Goal: Task Accomplishment & Management: Use online tool/utility

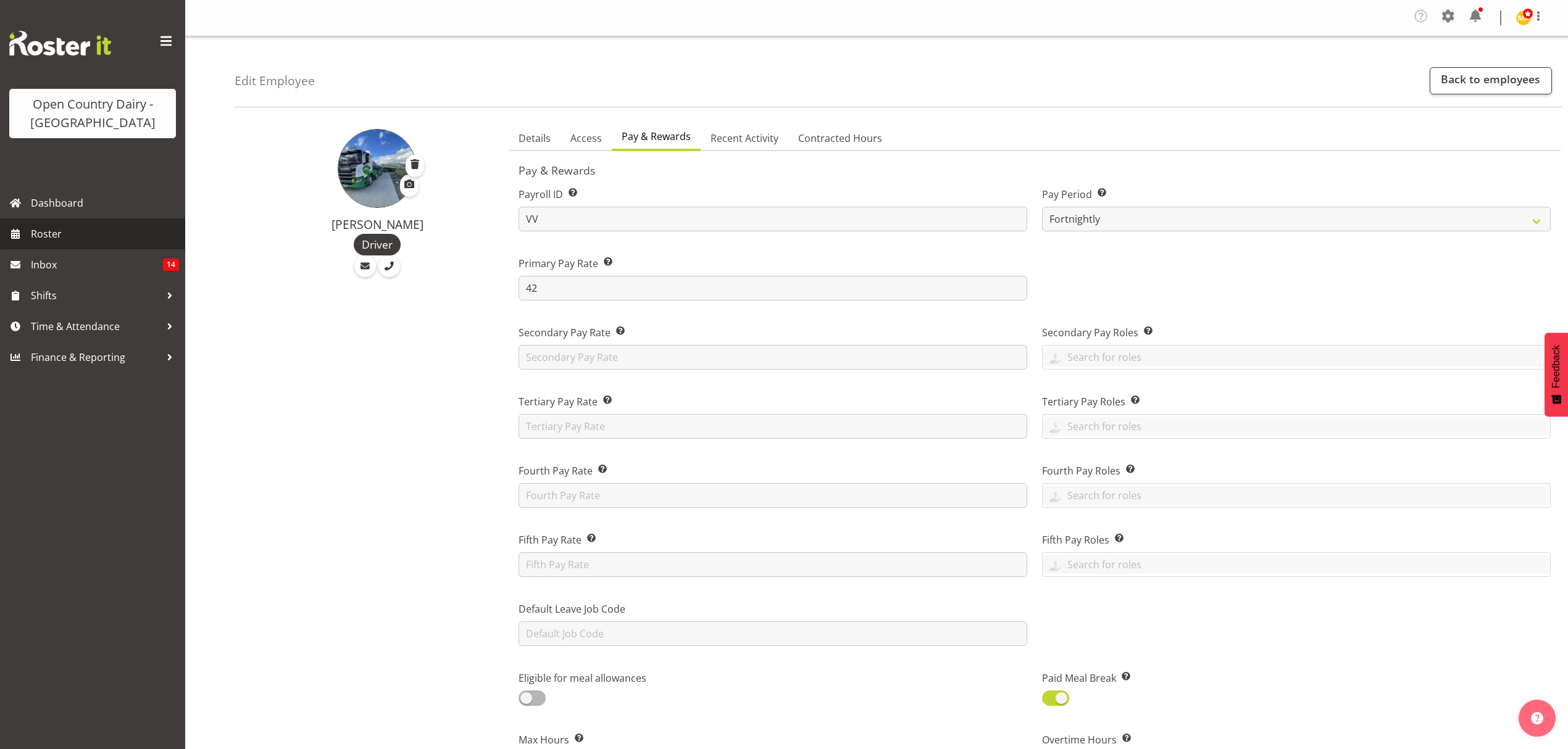
select select "manual"
select select "fixed"
select select "roster_fixed"
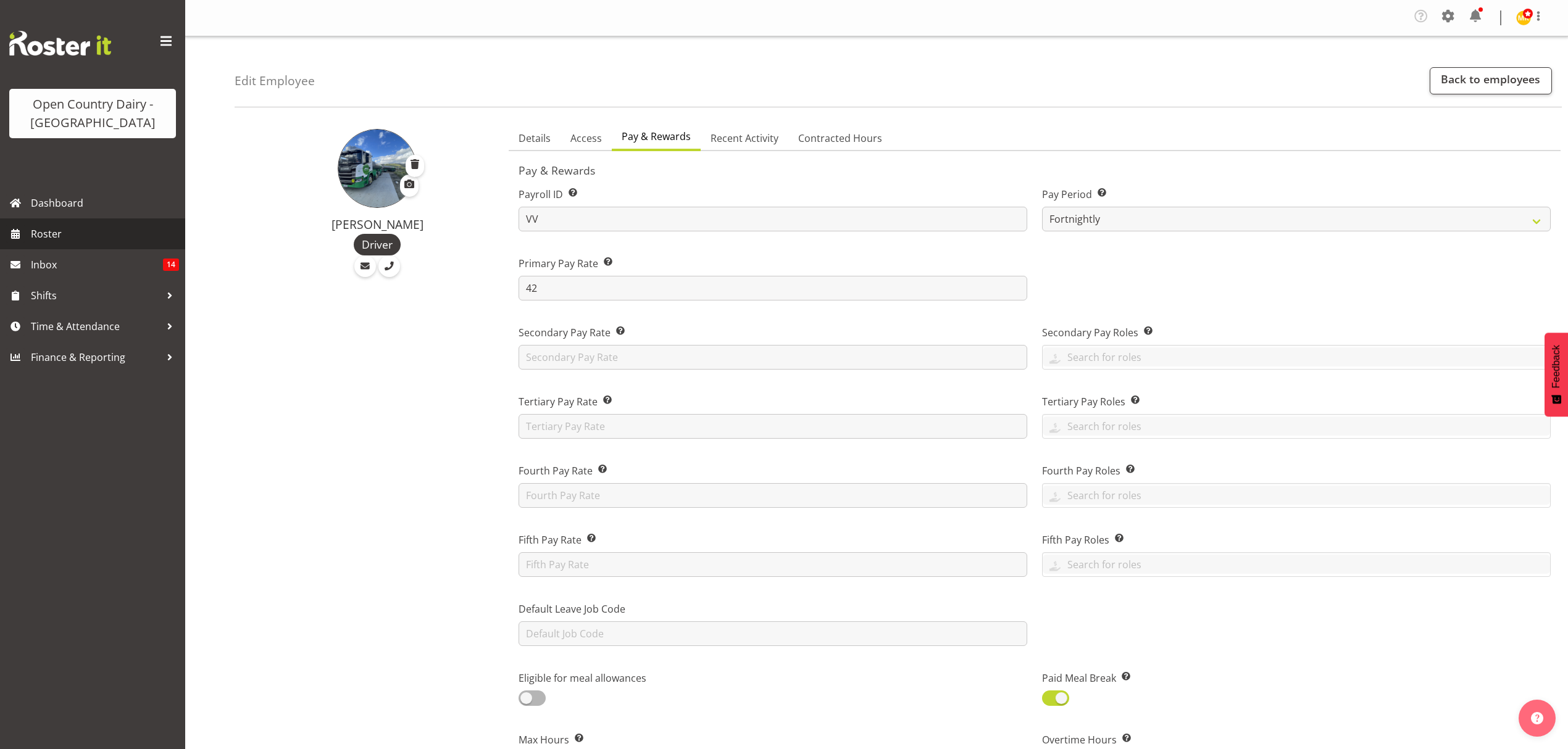
select select "day"
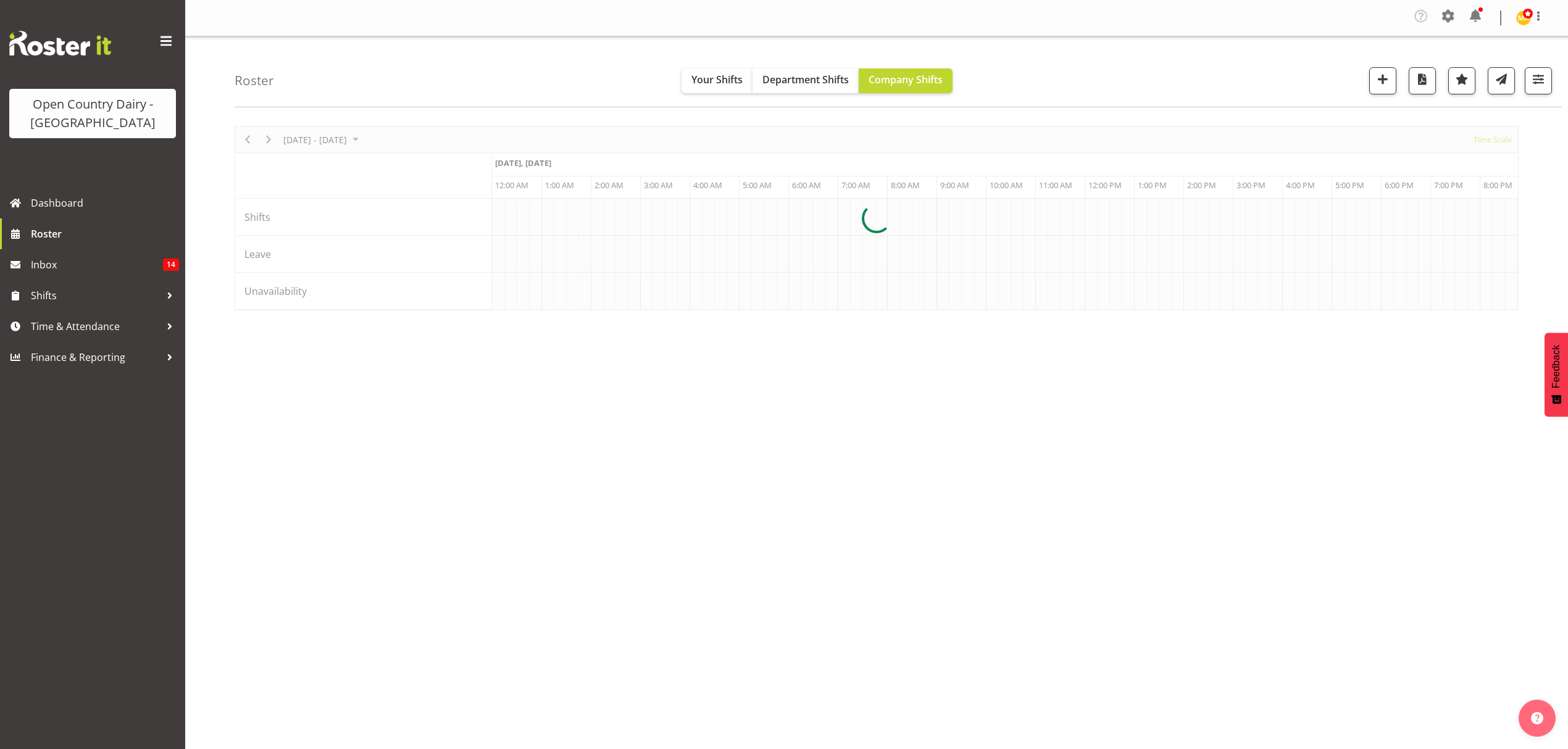
scroll to position [0, 2371]
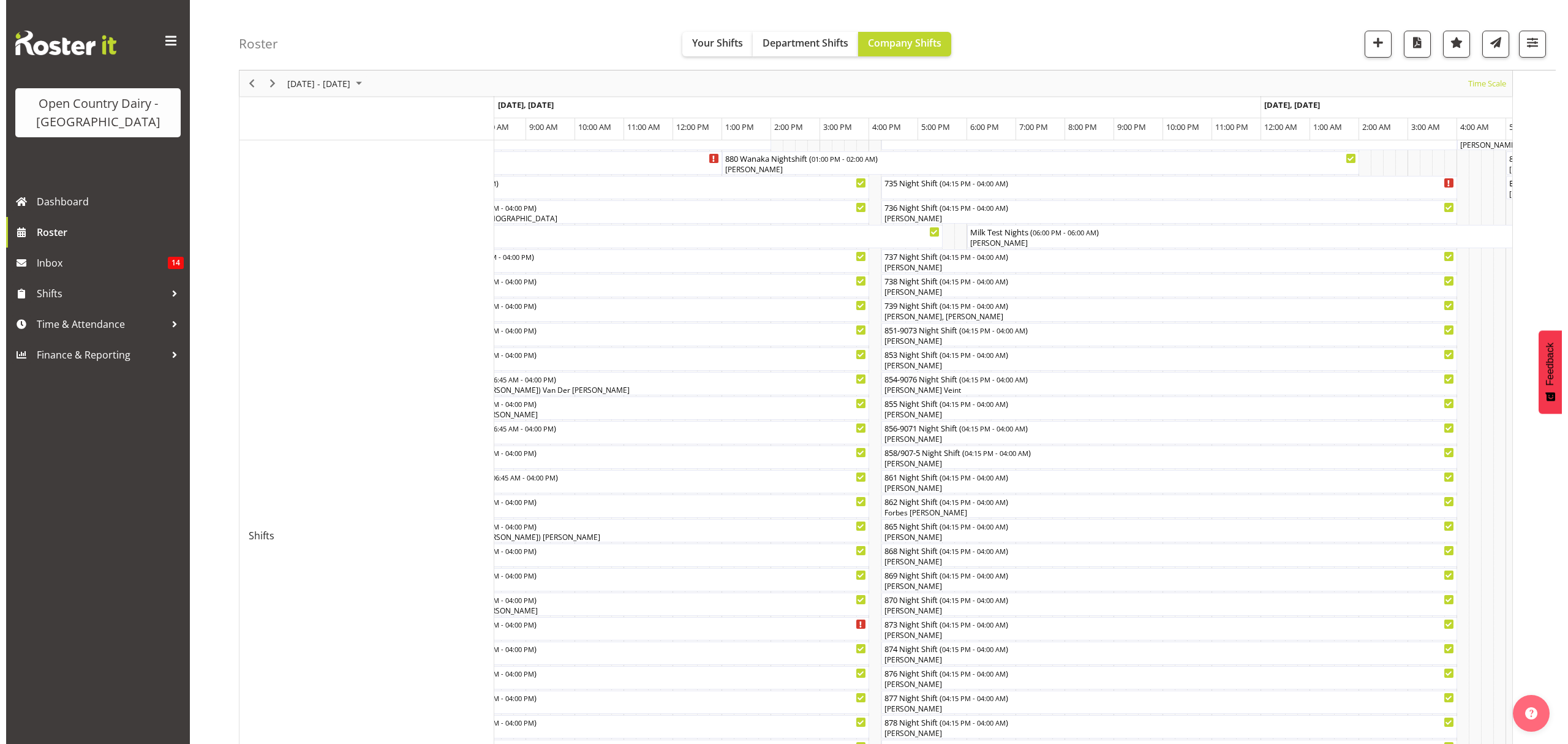
scroll to position [84, 0]
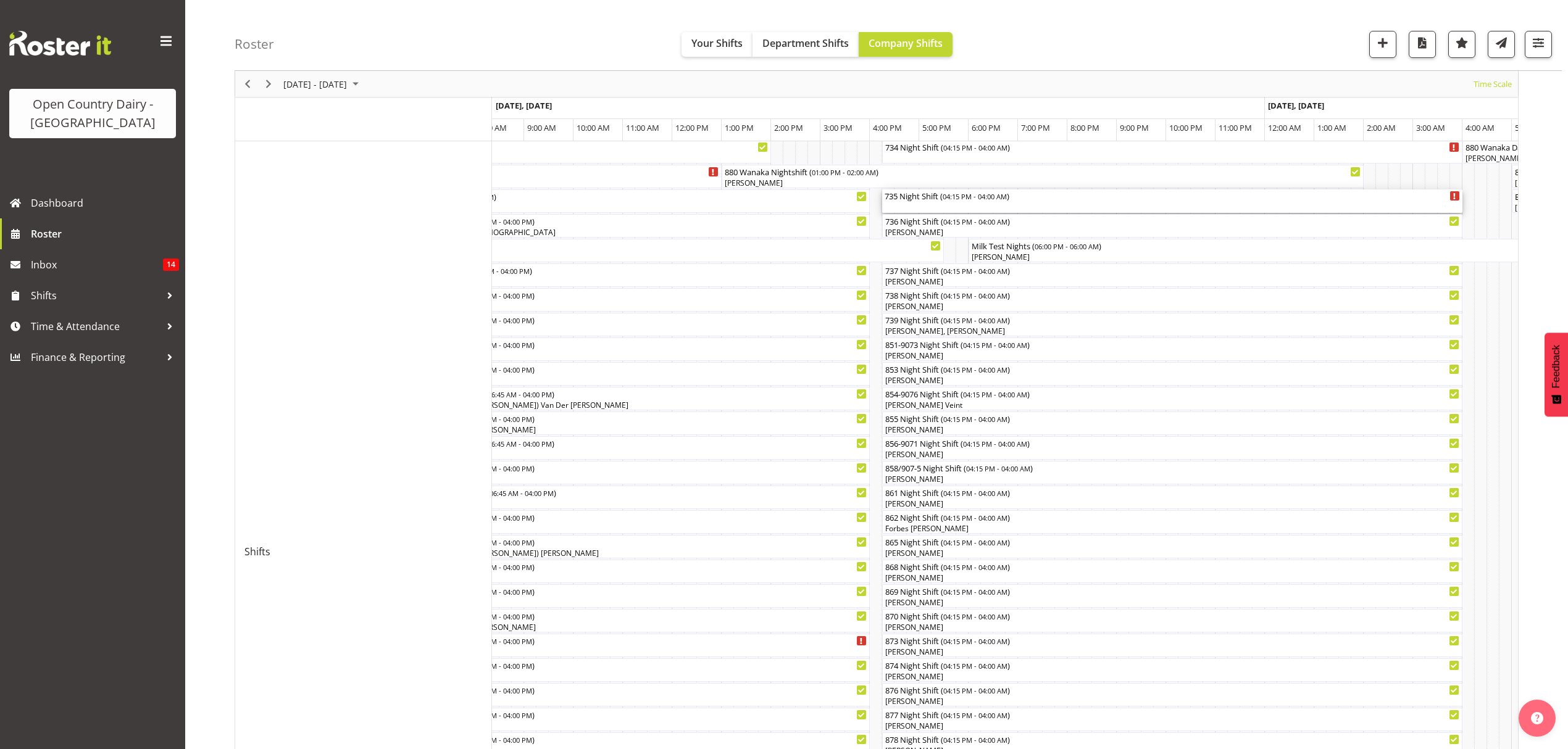
click at [943, 206] on div "735 Night Shift ( 04:15 PM - 04:00 AM )" at bounding box center [1172, 201] width 576 height 23
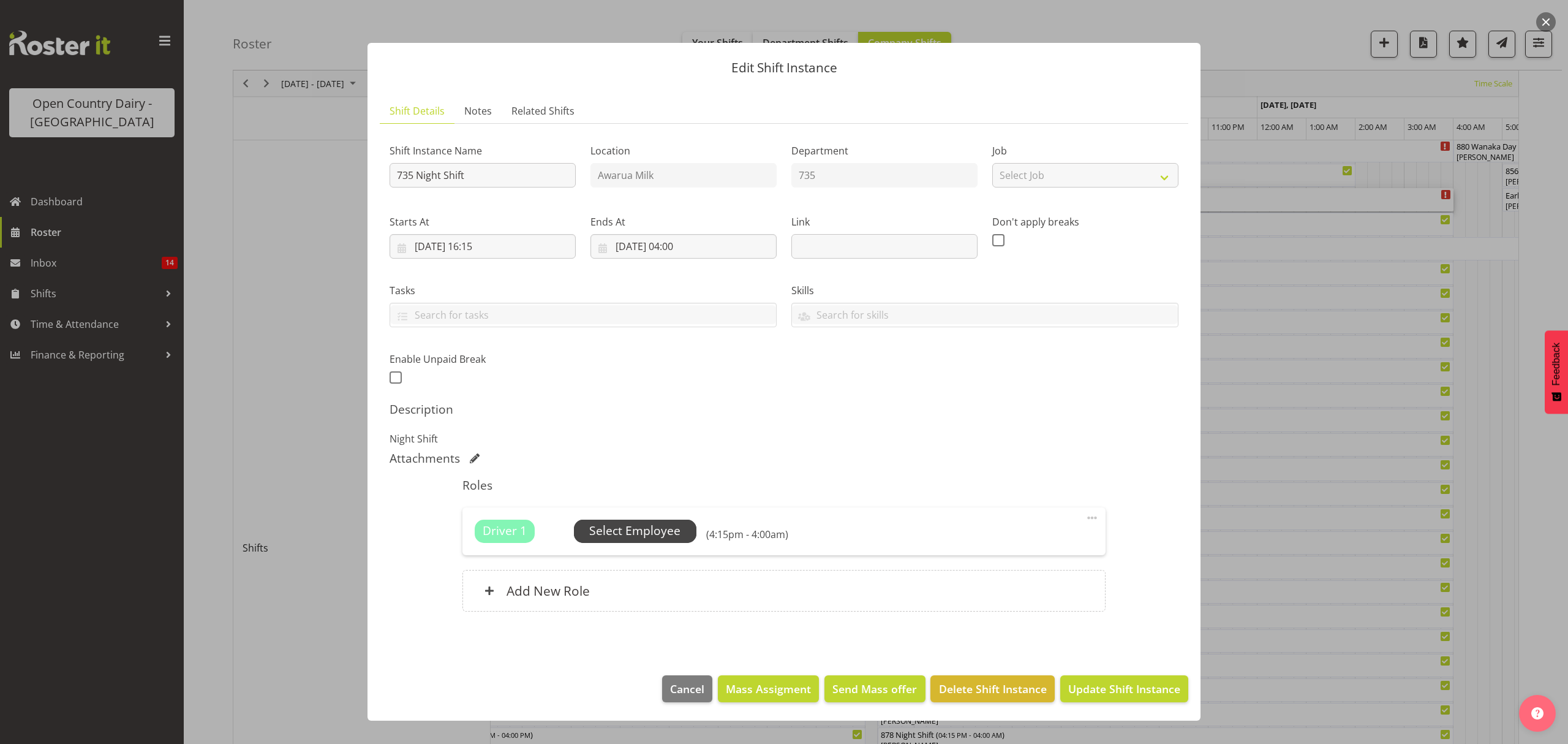
click at [652, 543] on span "Select Employee" at bounding box center [635, 531] width 123 height 23
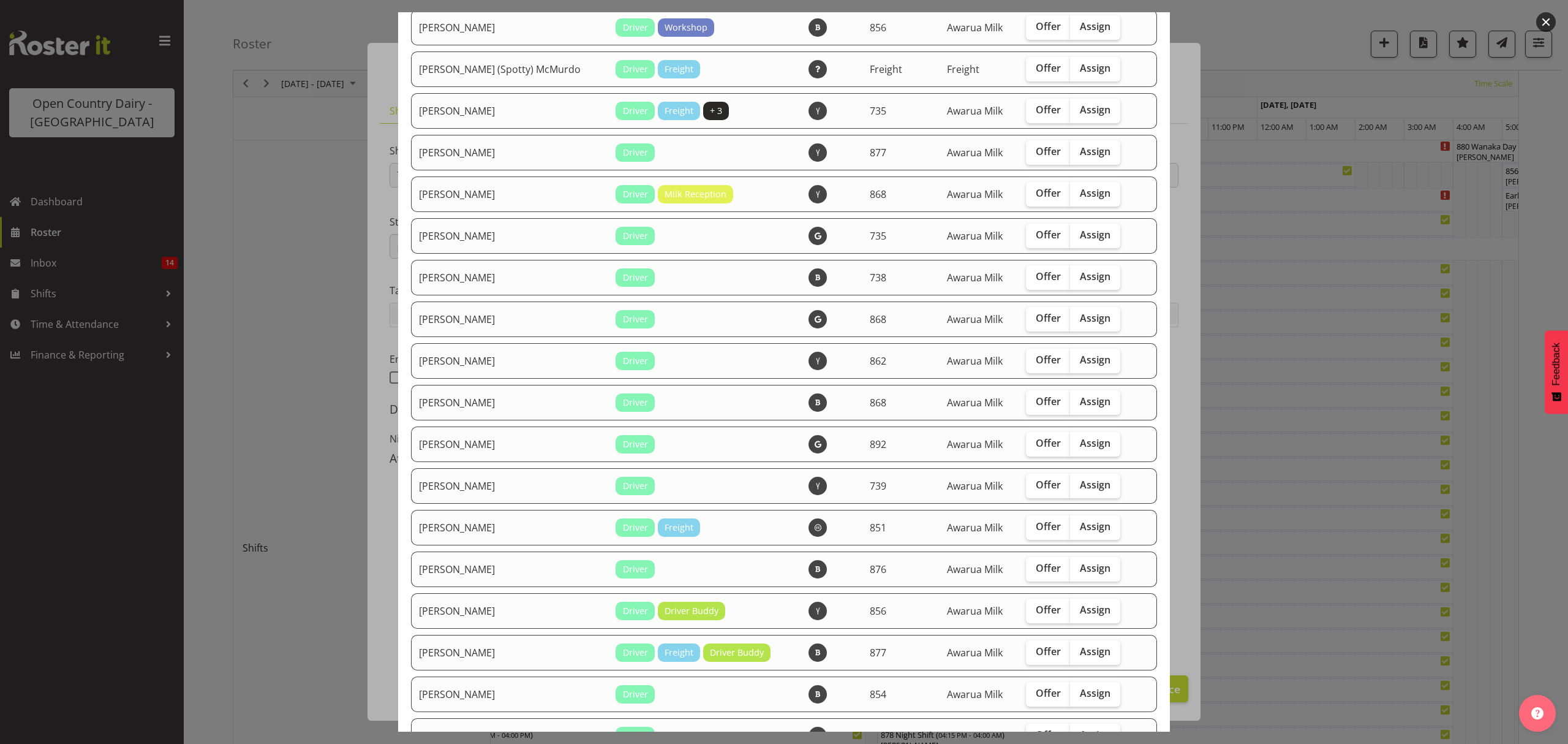
scroll to position [408, 0]
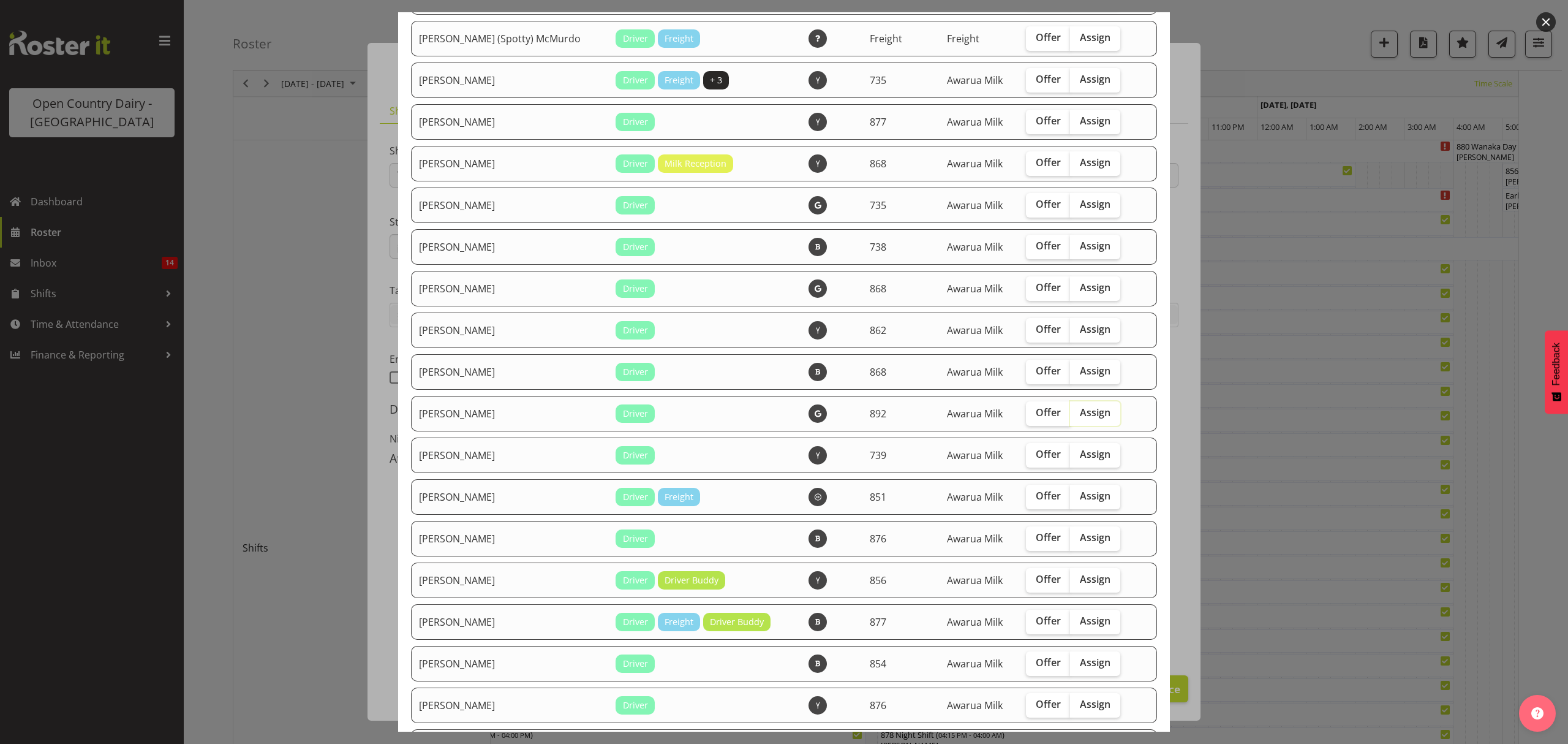
click at [1070, 412] on input "Assign" at bounding box center [1074, 413] width 8 height 8
checkbox input "true"
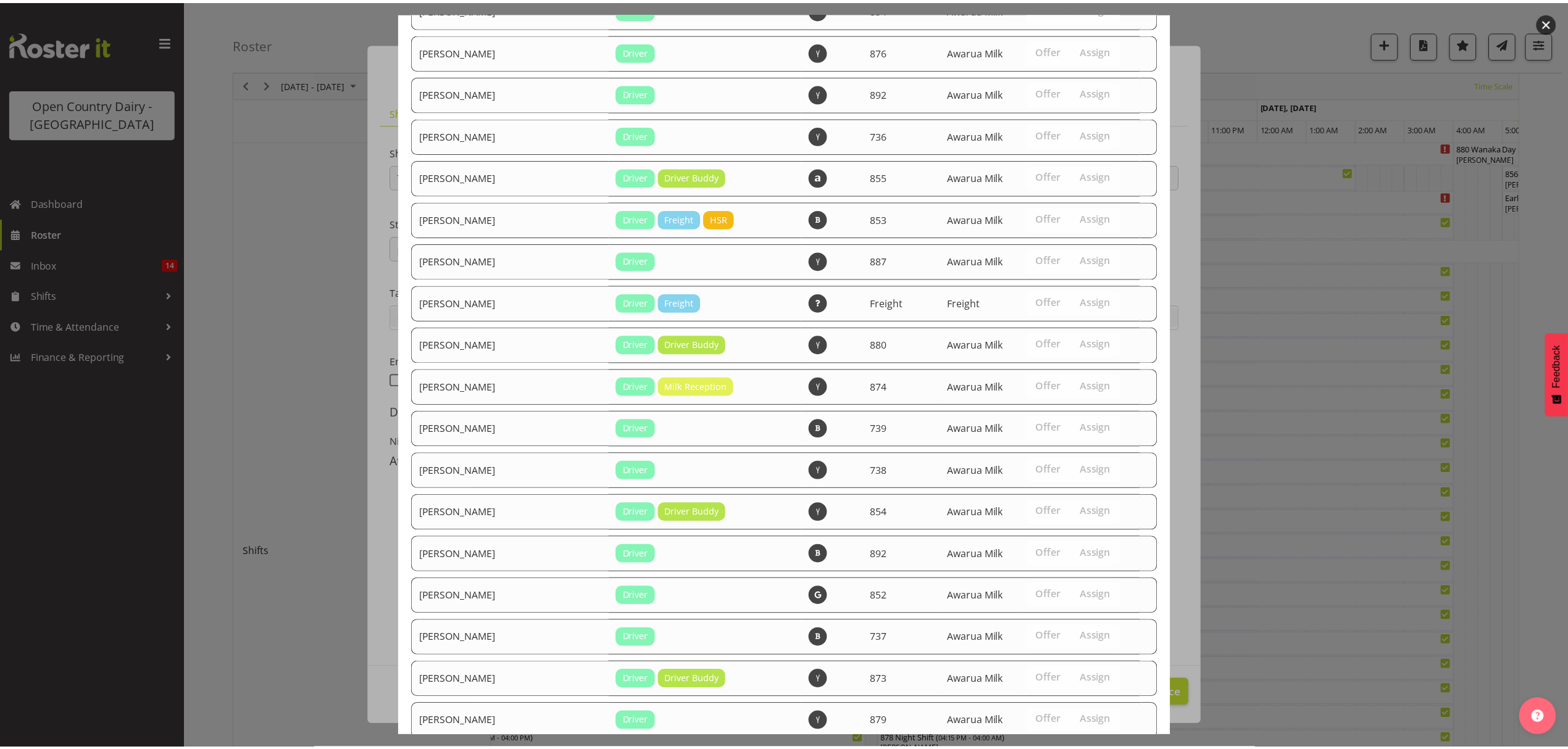
scroll to position [1458, 0]
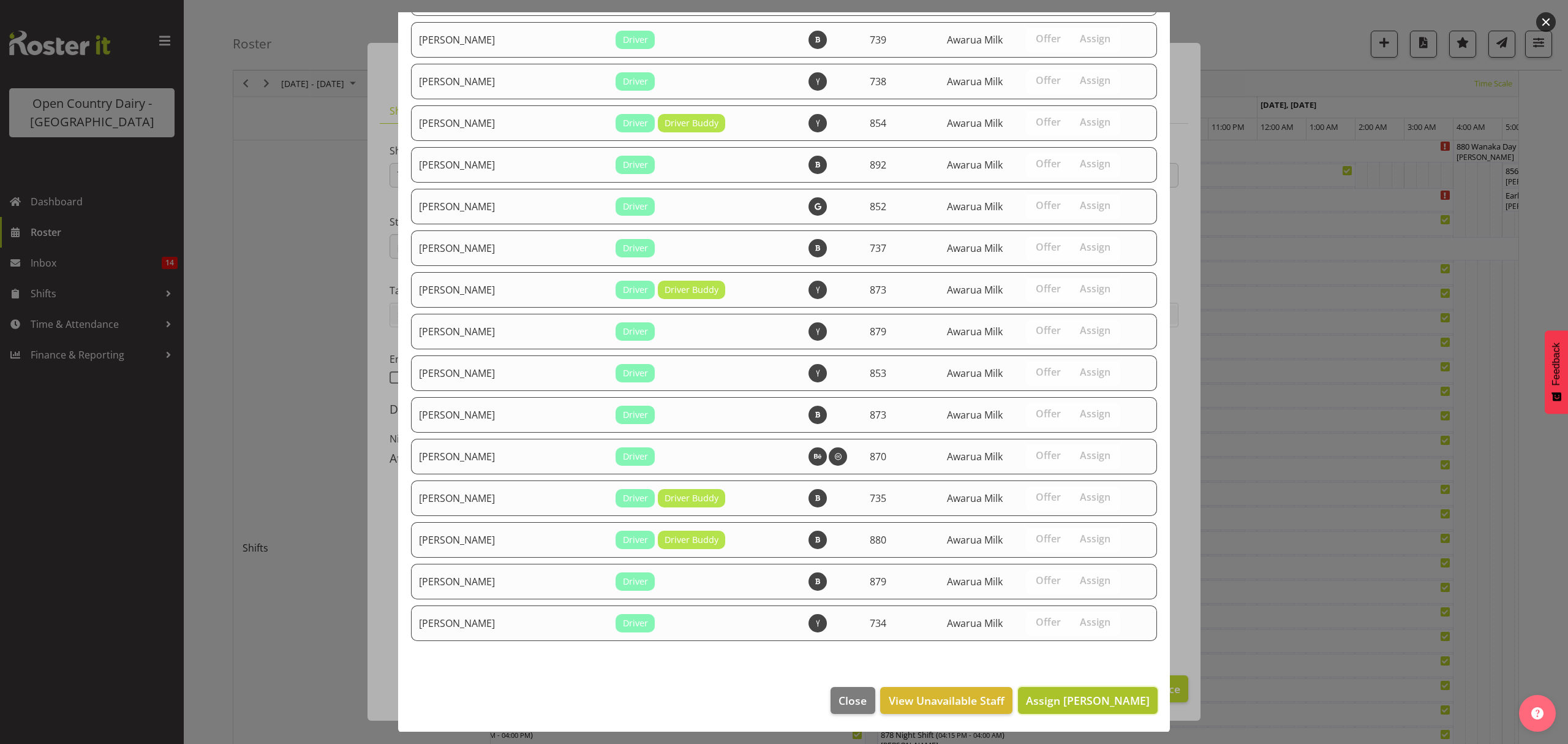
click at [1064, 697] on span "Assign David McKenzie" at bounding box center [1088, 701] width 123 height 15
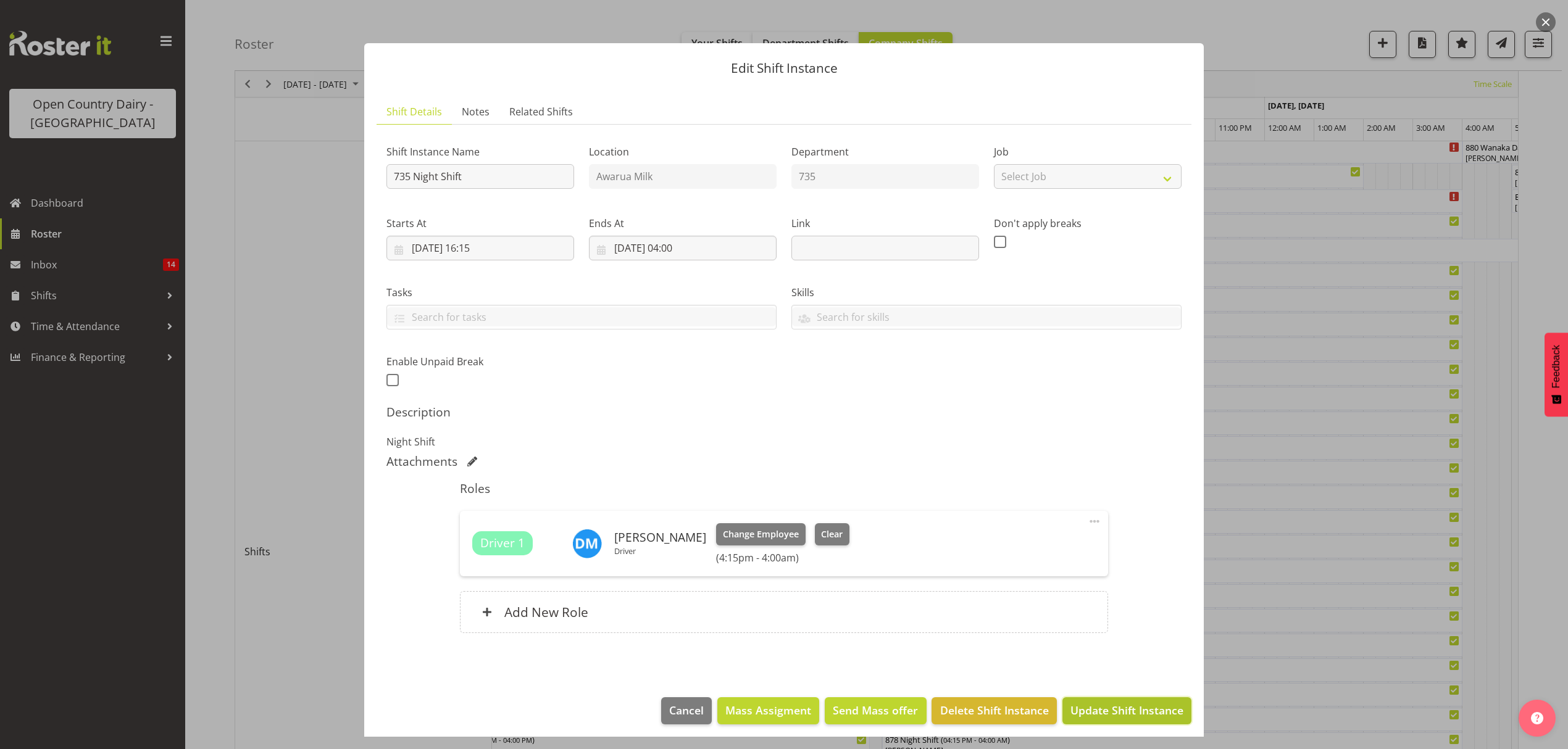
click at [1130, 707] on span "Update Shift Instance" at bounding box center [1127, 709] width 113 height 16
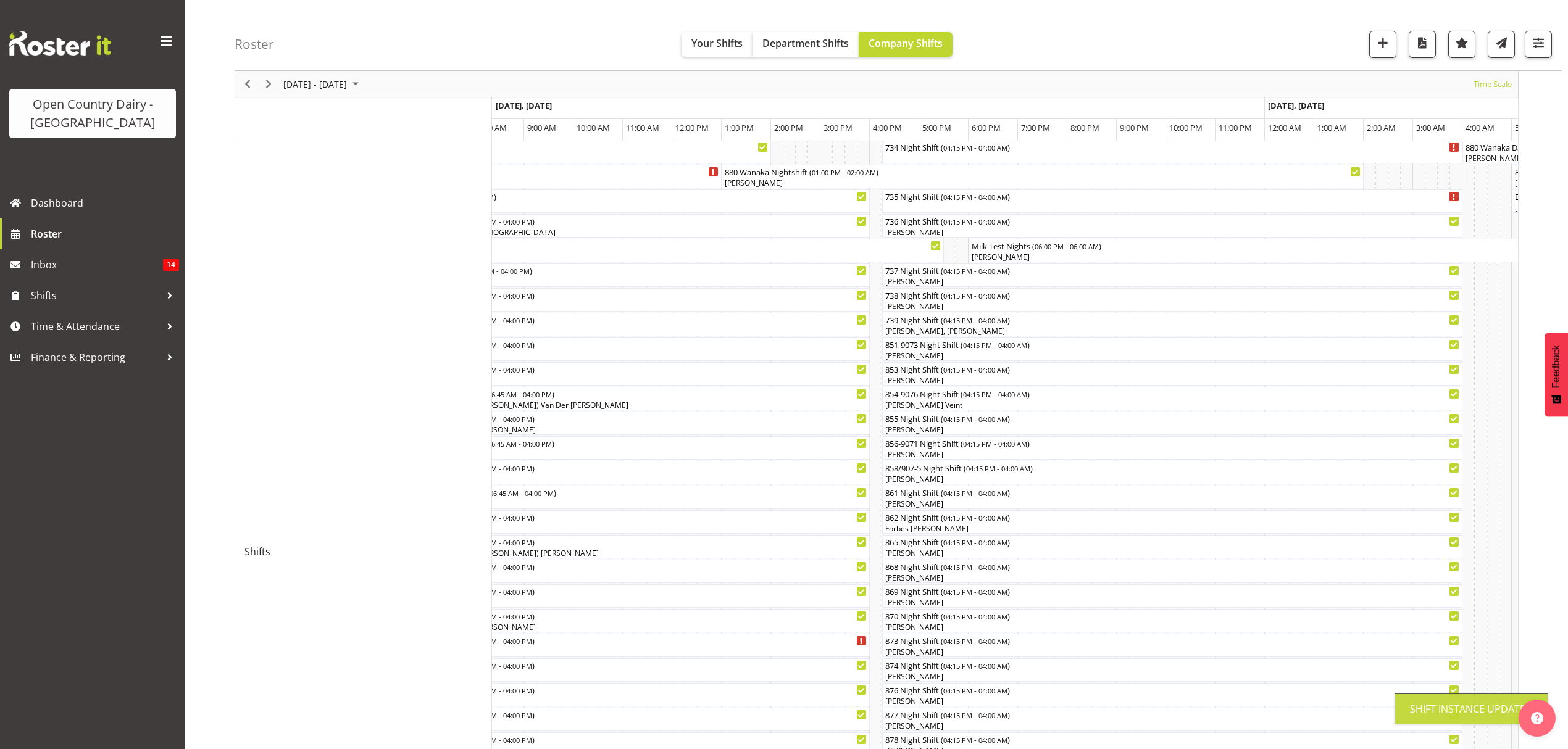
scroll to position [0, 0]
